Goal: Check status: Check status

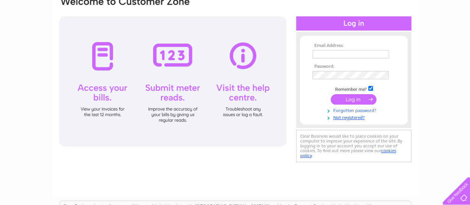
scroll to position [74, 0]
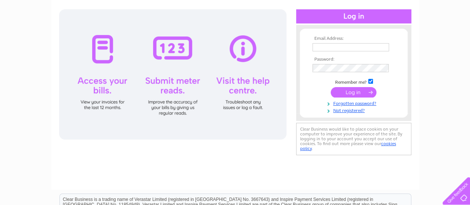
type input "gertfarm@btinternet.com"
click at [351, 91] on input "submit" at bounding box center [354, 92] width 46 height 10
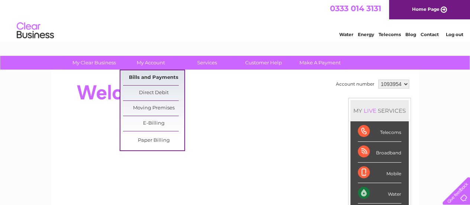
click at [147, 75] on link "Bills and Payments" at bounding box center [153, 77] width 61 height 15
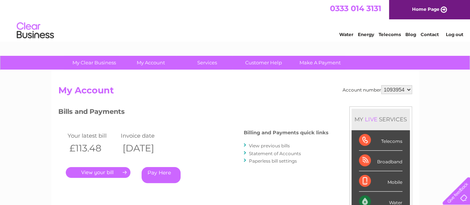
click at [97, 171] on link "." at bounding box center [98, 172] width 65 height 11
